Goal: Transaction & Acquisition: Purchase product/service

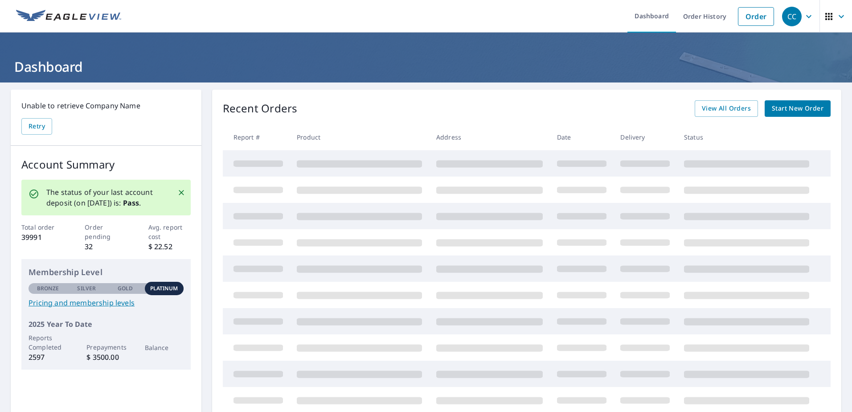
click at [779, 102] on link "Start New Order" at bounding box center [798, 108] width 66 height 16
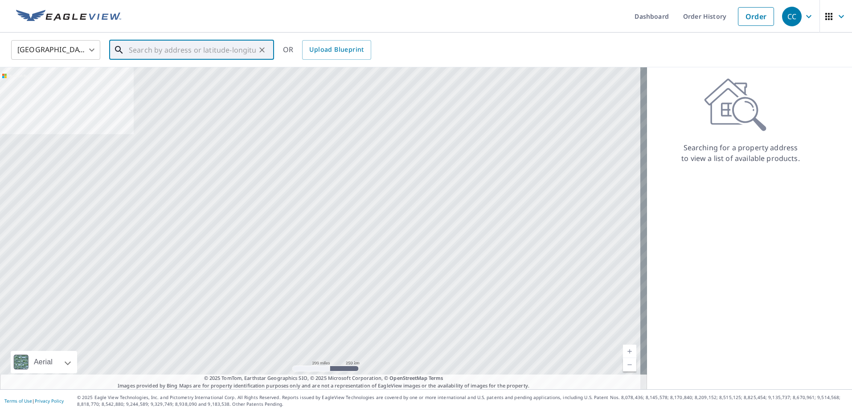
click at [137, 47] on input "text" at bounding box center [192, 49] width 127 height 25
paste input "[GEOGRAPHIC_DATA][STREET_ADDRESS]"
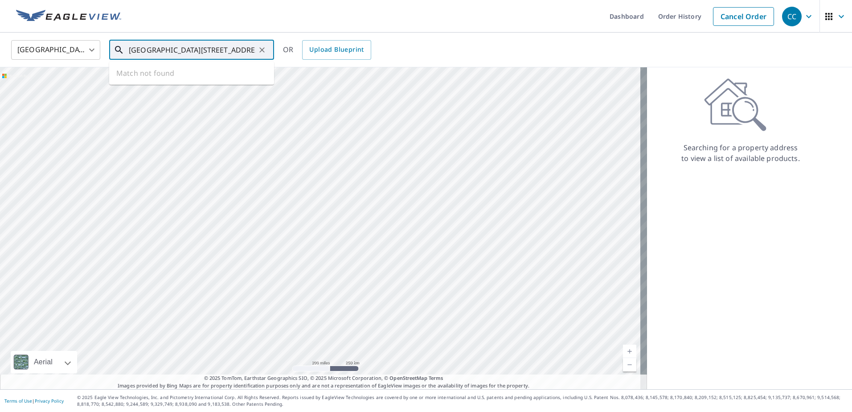
scroll to position [0, 41]
click at [160, 74] on span "1270 63rd Ter S" at bounding box center [197, 75] width 140 height 11
type input "1270 [STREET_ADDRESS]"
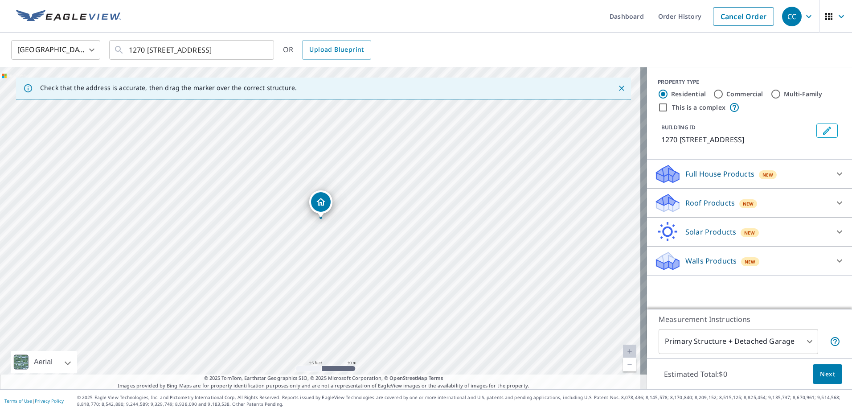
click at [689, 204] on p "Roof Products" at bounding box center [709, 202] width 49 height 11
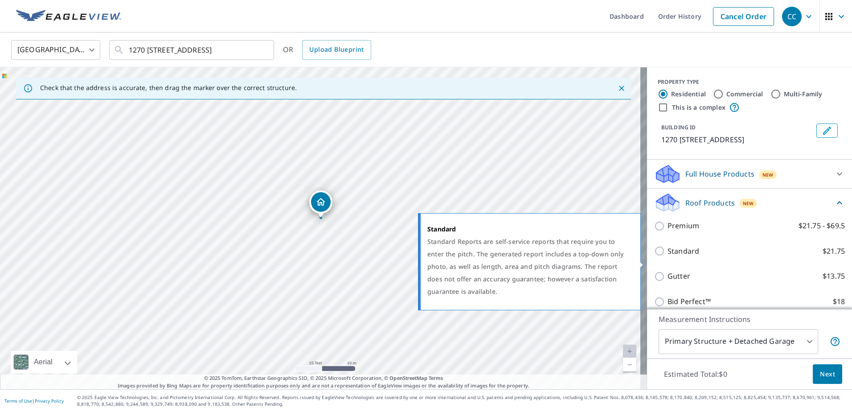
click at [654, 256] on input "Standard $21.75" at bounding box center [660, 251] width 13 height 11
checkbox input "true"
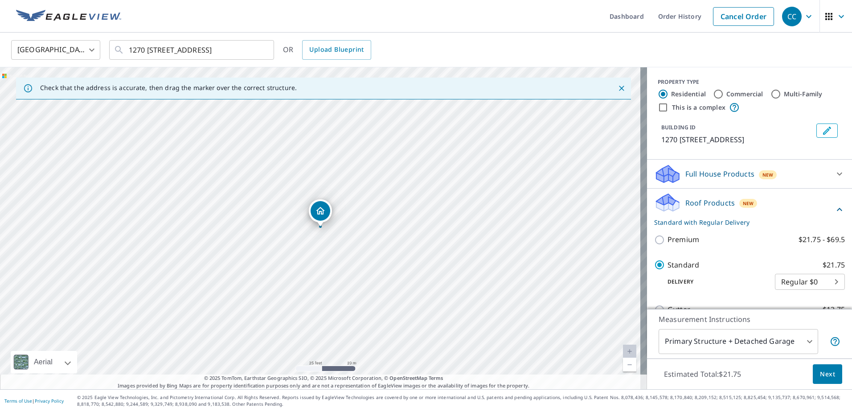
click at [799, 339] on body "CC CC Dashboard Order History Cancel Order CC [GEOGRAPHIC_DATA] [GEOGRAPHIC_DAT…" at bounding box center [426, 206] width 852 height 412
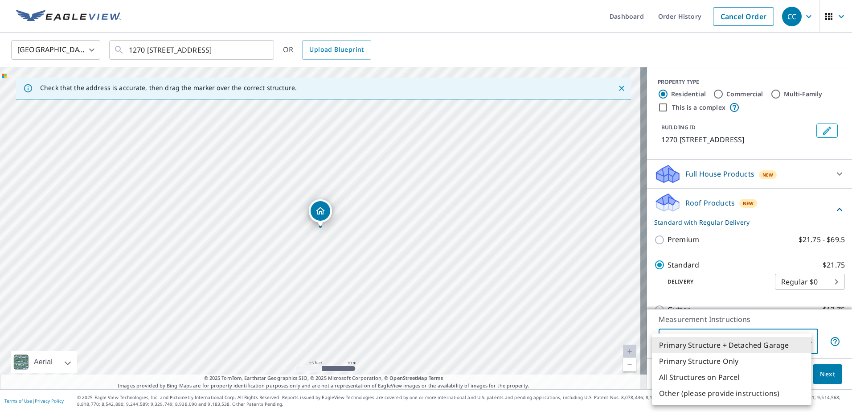
click at [699, 379] on li "All Structures on Parcel" at bounding box center [732, 377] width 160 height 16
type input "3"
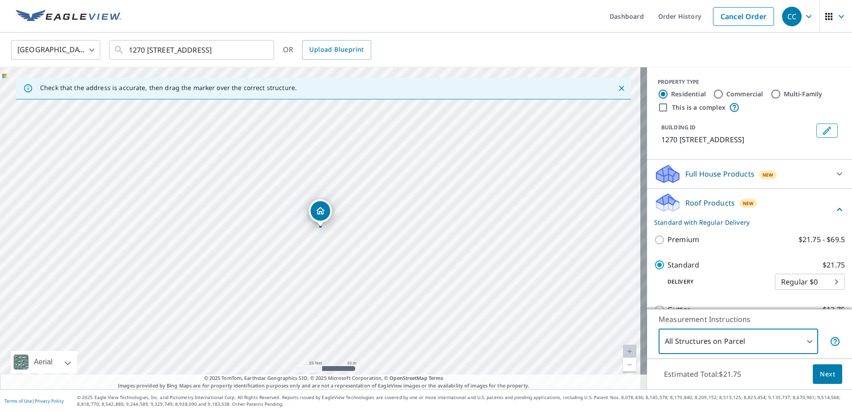
click at [820, 377] on span "Next" at bounding box center [827, 373] width 15 height 11
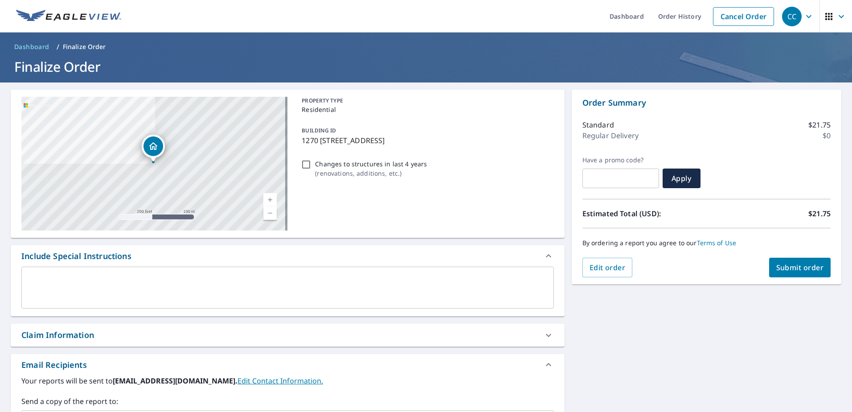
scroll to position [149, 0]
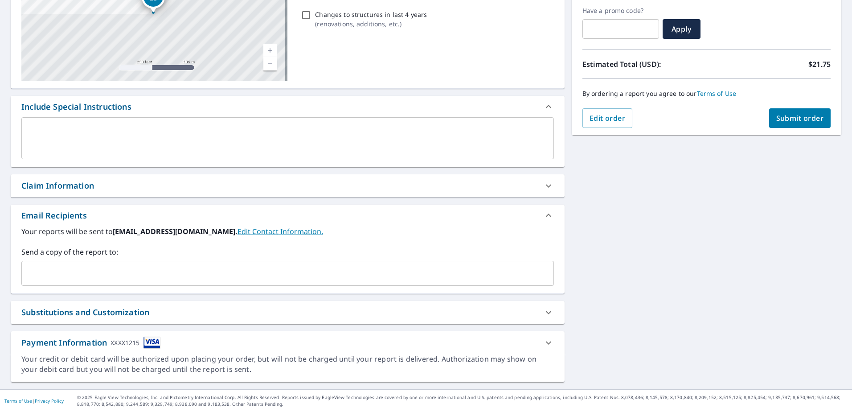
click at [74, 187] on div "Claim Information" at bounding box center [57, 186] width 73 height 12
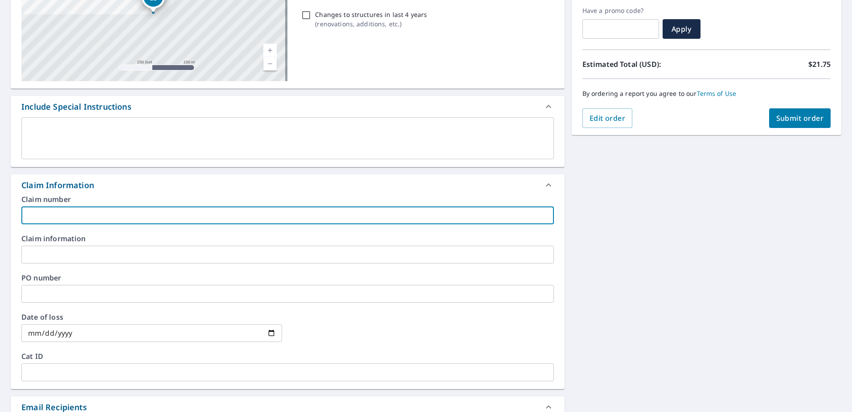
click at [49, 214] on input "text" at bounding box center [287, 215] width 532 height 18
paste input "8159427"
type input "8159427 - [PERSON_NAME]"
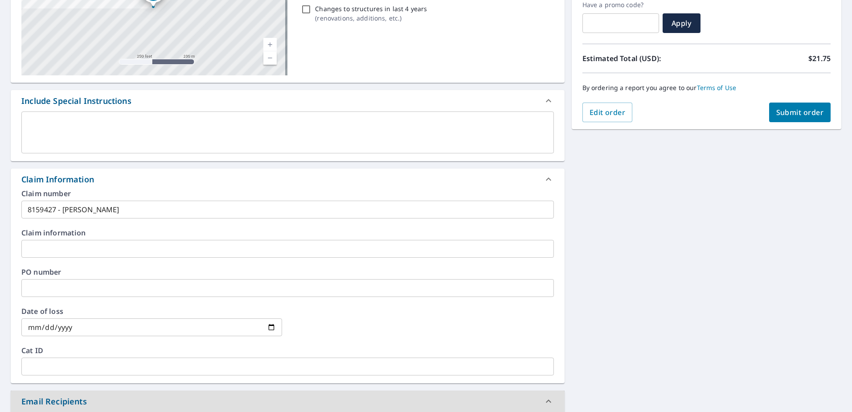
scroll to position [341, 0]
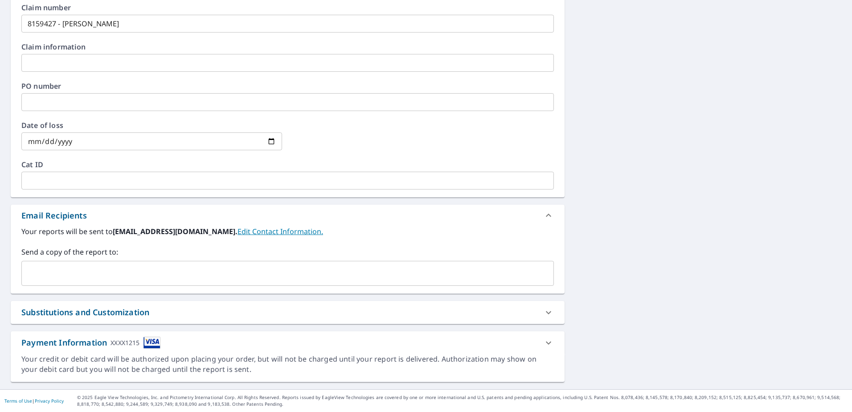
click at [48, 266] on input "text" at bounding box center [280, 273] width 511 height 17
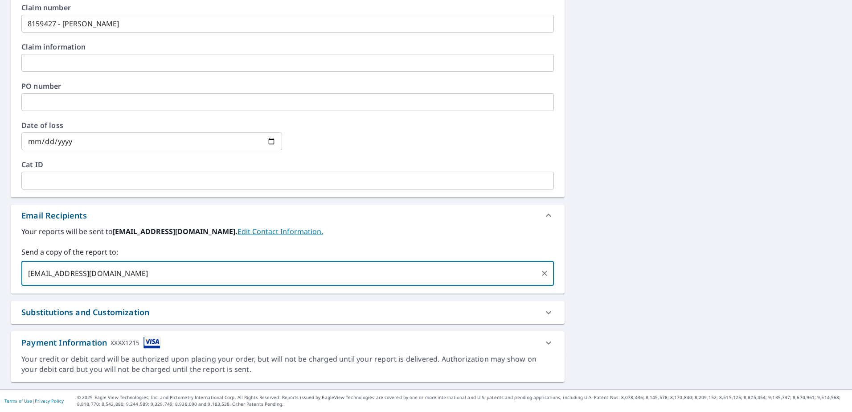
type input "[EMAIL_ADDRESS][DOMAIN_NAME]"
click at [644, 227] on div "**********" at bounding box center [426, 65] width 852 height 647
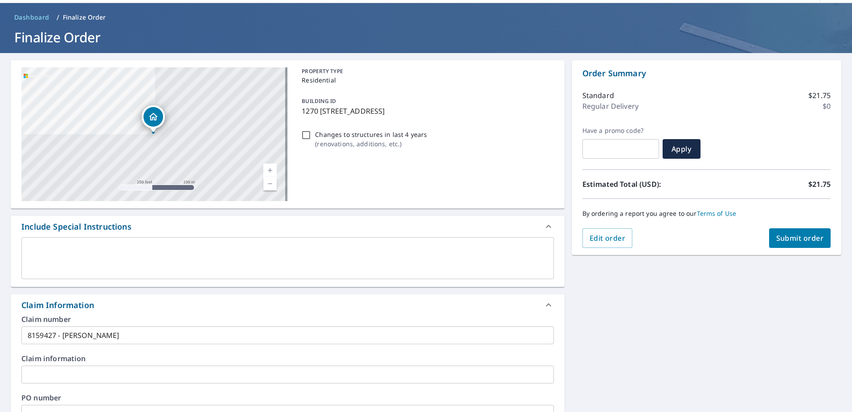
scroll to position [29, 0]
click at [796, 237] on span "Submit order" at bounding box center [800, 238] width 48 height 10
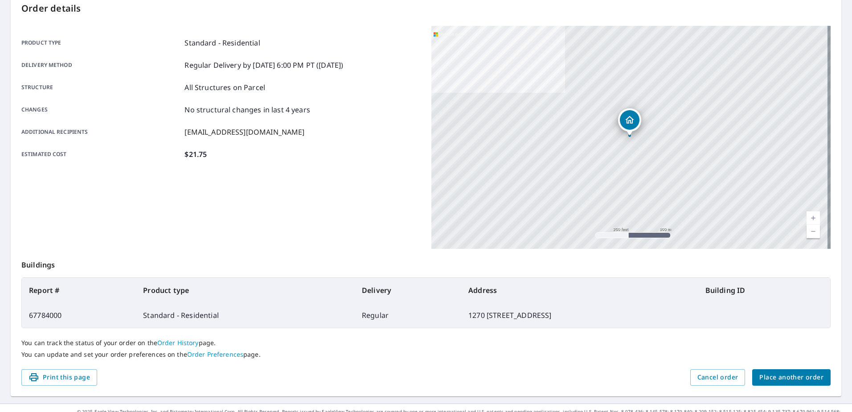
scroll to position [113, 0]
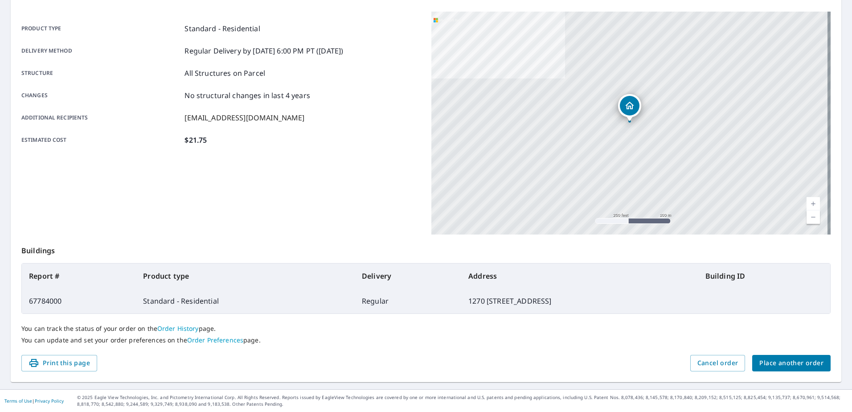
click at [784, 363] on span "Place another order" at bounding box center [791, 362] width 64 height 11
